Goal: Task Accomplishment & Management: Use online tool/utility

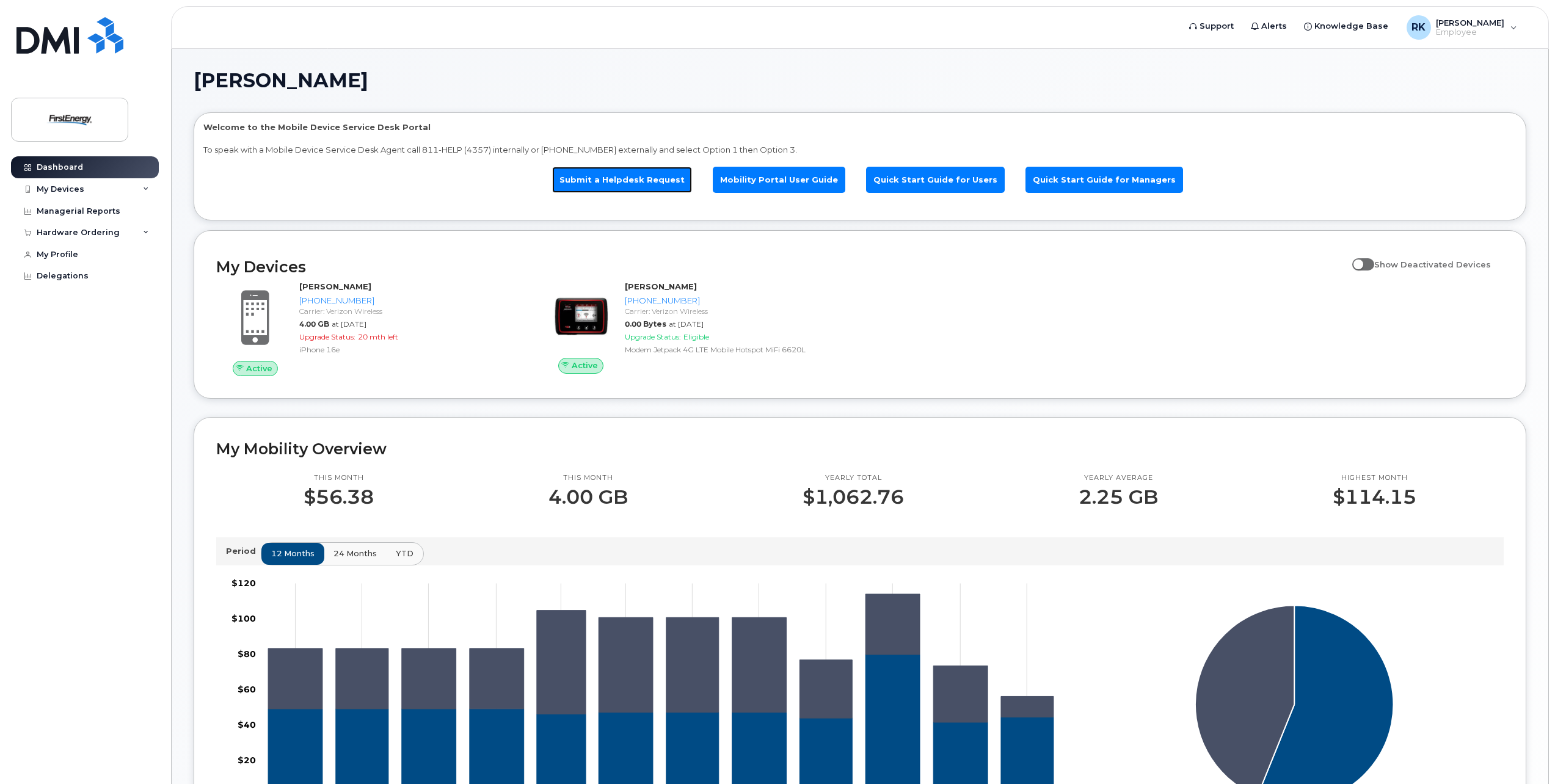
click at [640, 180] on link "Submit a Helpdesk Request" at bounding box center [622, 180] width 140 height 26
click at [75, 190] on div "My Devices" at bounding box center [61, 189] width 48 height 9
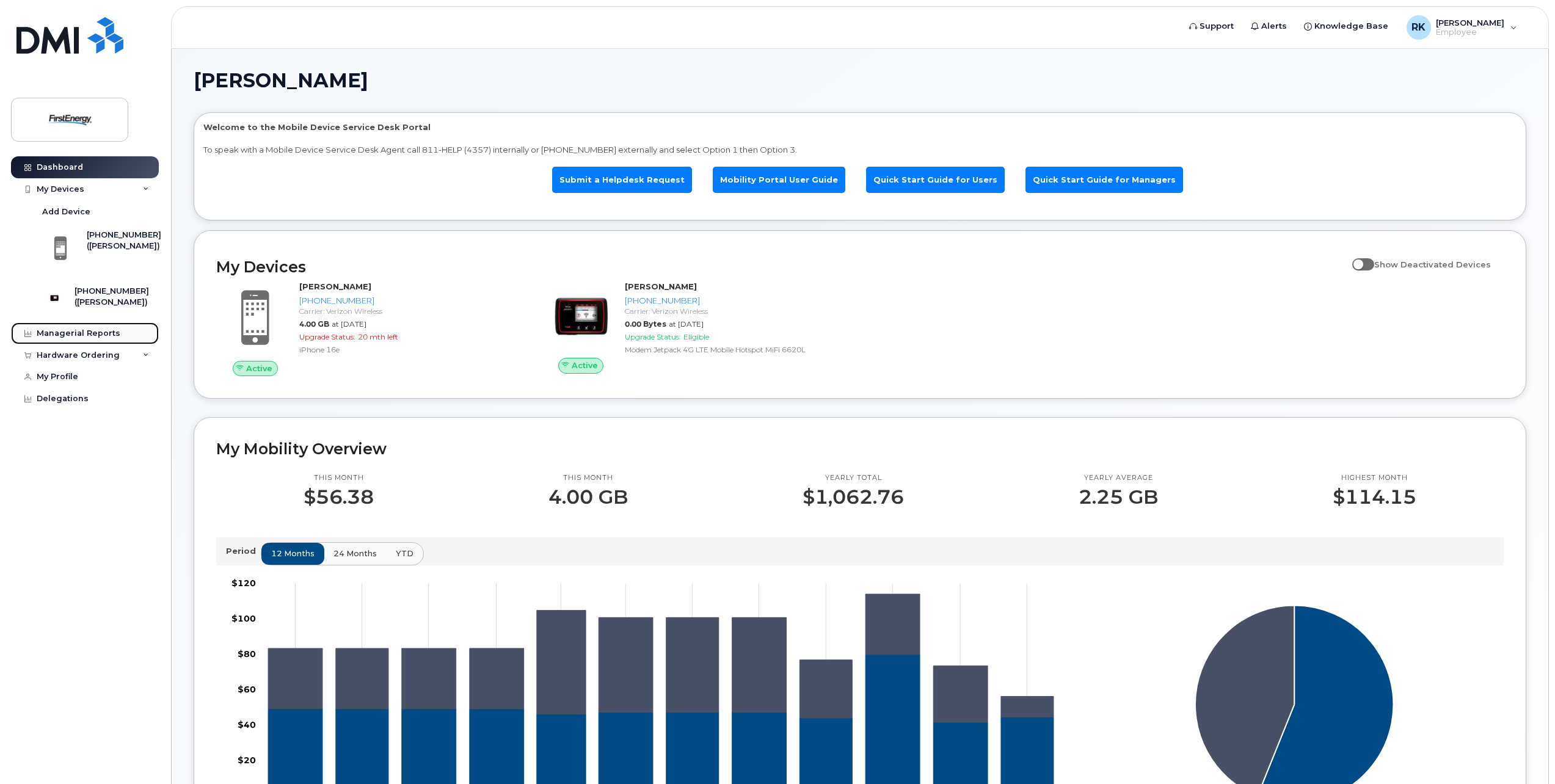
click at [92, 338] on div "Managerial Reports" at bounding box center [78, 333] width 84 height 9
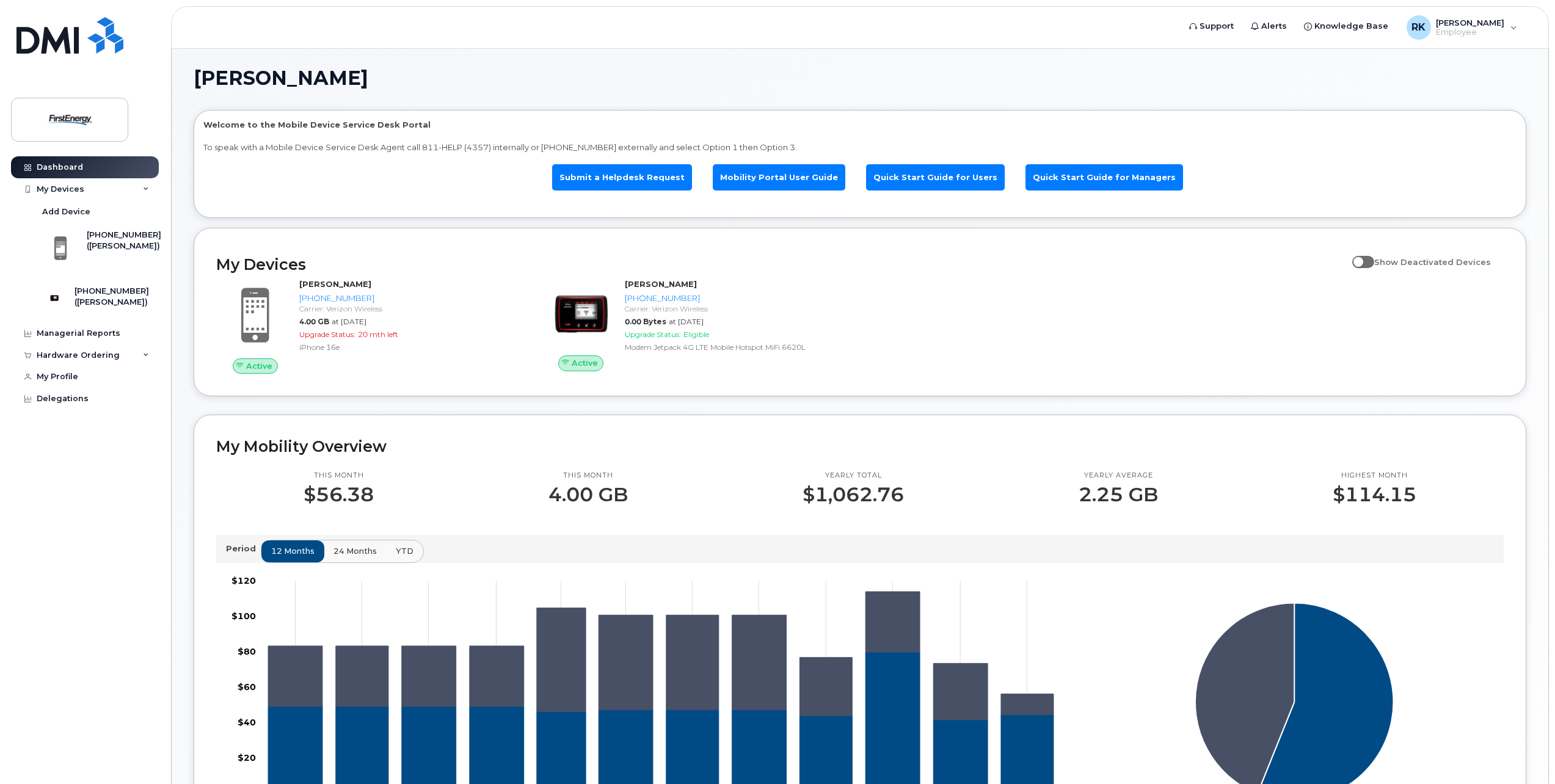
scroll to position [122, 0]
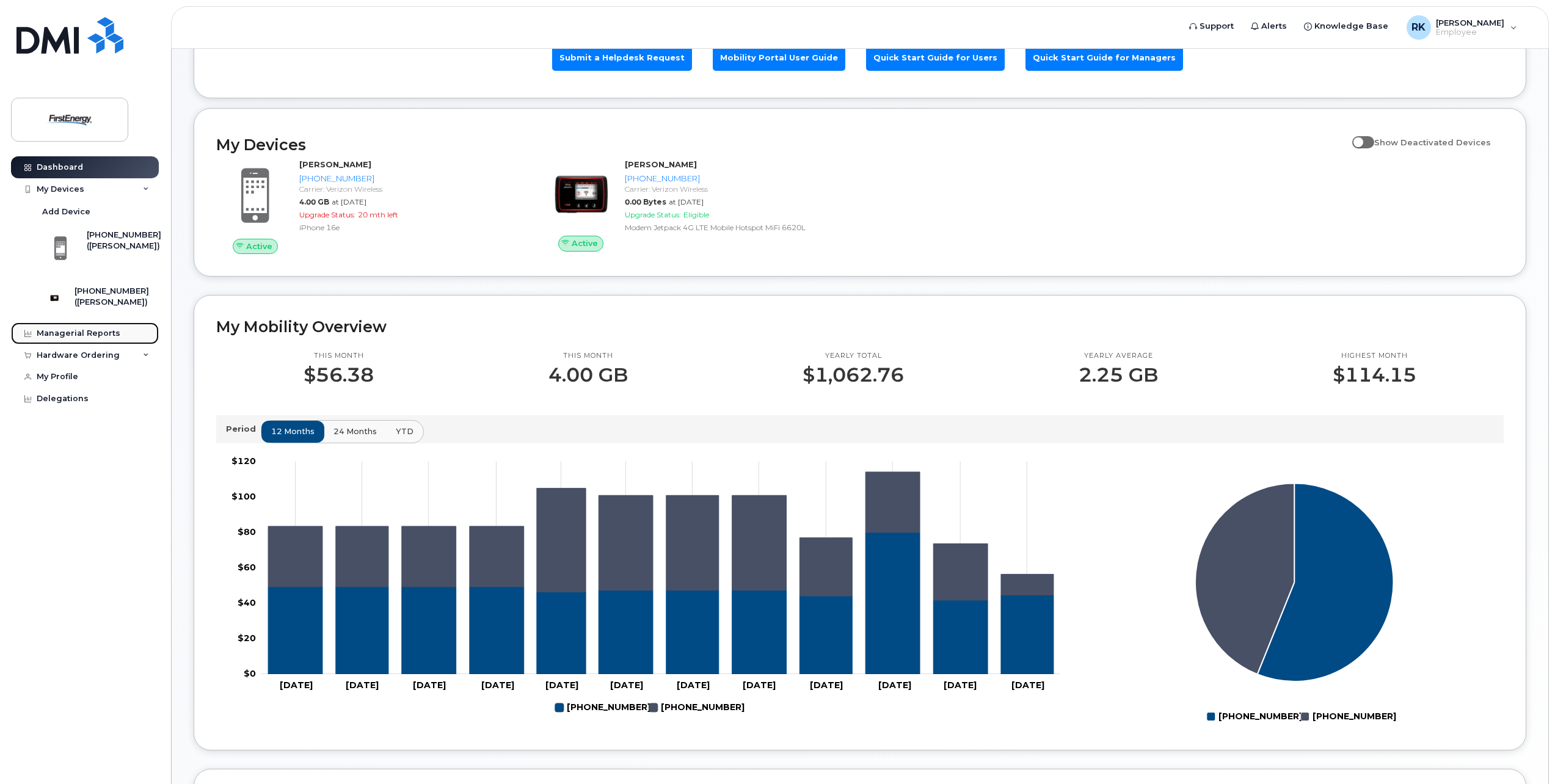
click at [81, 338] on div "Managerial Reports" at bounding box center [78, 333] width 84 height 9
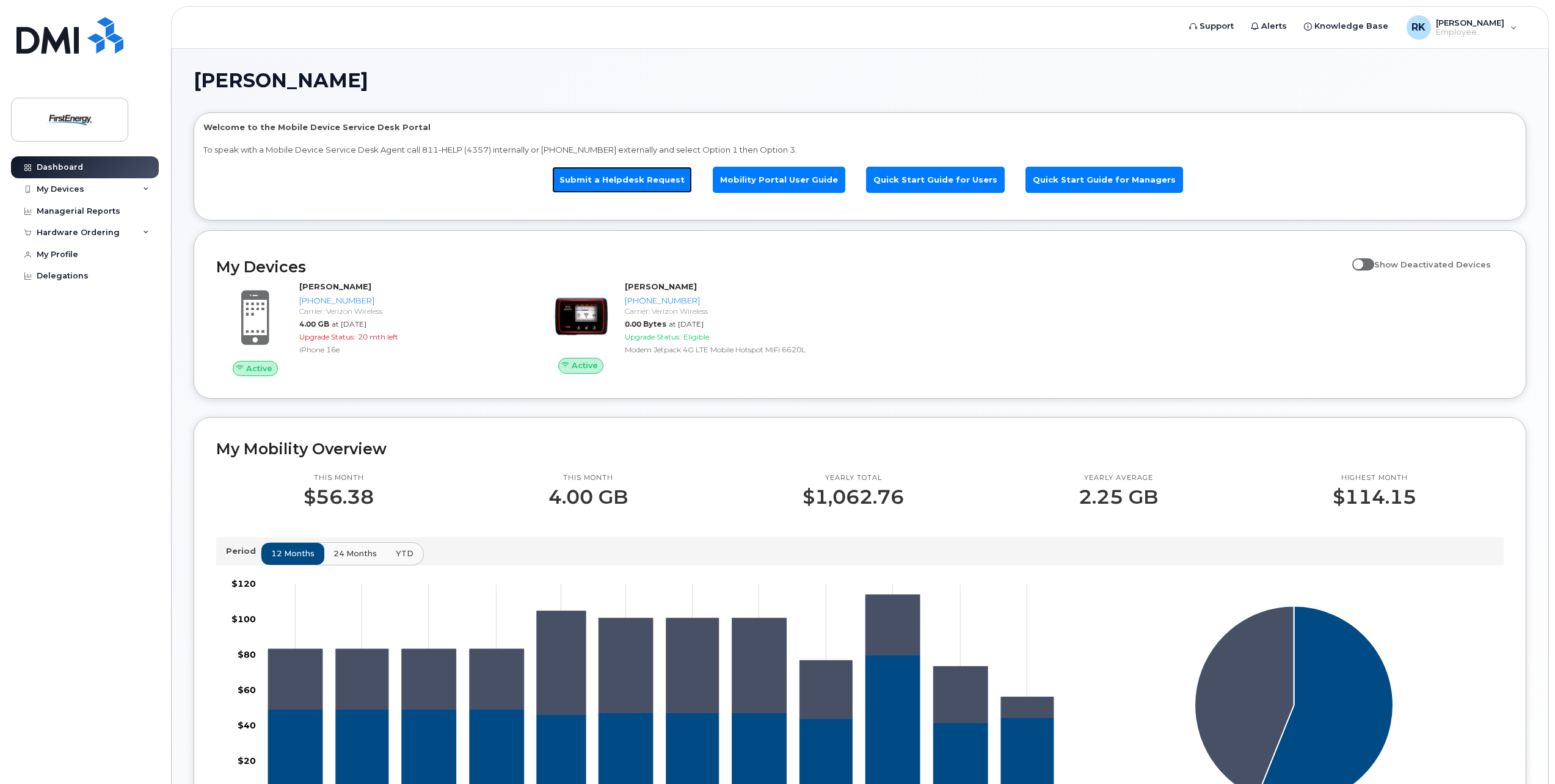
click at [674, 188] on link "Submit a Helpdesk Request" at bounding box center [622, 180] width 140 height 26
